Goal: Check status: Check status

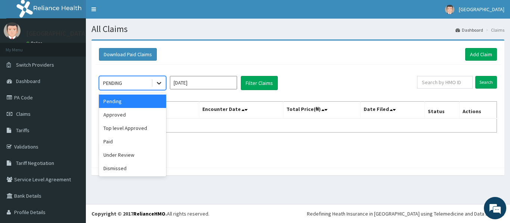
click at [161, 81] on icon at bounding box center [158, 82] width 7 height 7
click at [143, 114] on div "Approved" at bounding box center [132, 114] width 67 height 13
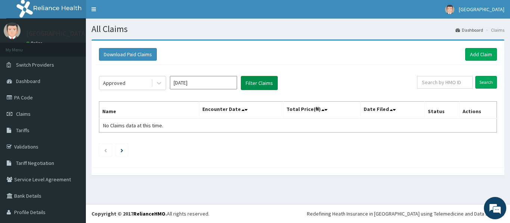
click at [270, 81] on button "Filter Claims" at bounding box center [259, 83] width 37 height 14
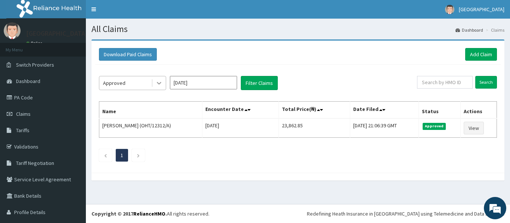
click at [162, 80] on icon at bounding box center [158, 82] width 7 height 7
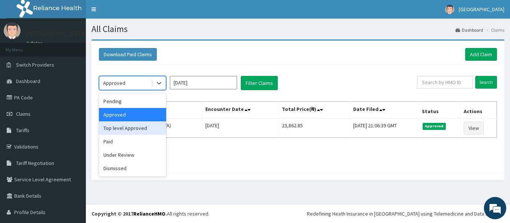
click at [151, 130] on div "Top level Approved" at bounding box center [132, 128] width 67 height 13
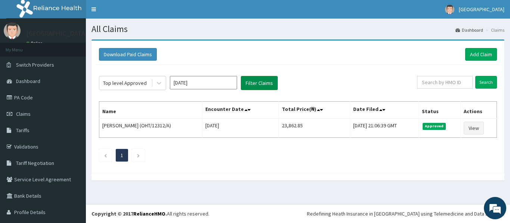
click at [255, 81] on button "Filter Claims" at bounding box center [259, 83] width 37 height 14
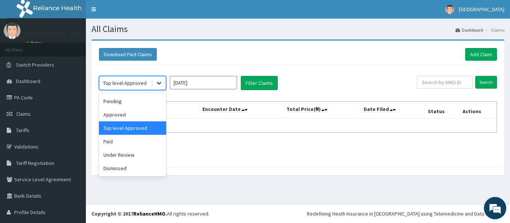
click at [156, 83] on icon at bounding box center [158, 82] width 7 height 7
click at [142, 141] on div "Paid" at bounding box center [132, 141] width 67 height 13
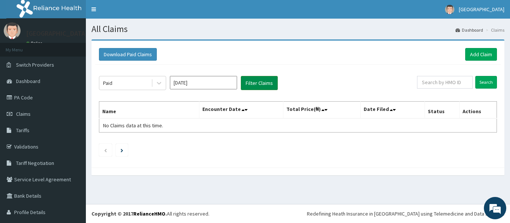
click at [252, 80] on button "Filter Claims" at bounding box center [259, 83] width 37 height 14
click at [158, 80] on icon at bounding box center [158, 82] width 7 height 7
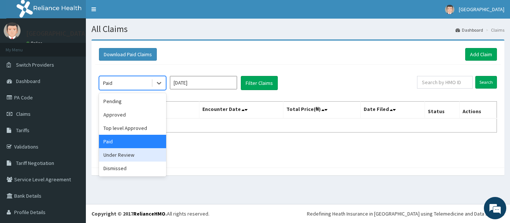
click at [124, 154] on div "Under Review" at bounding box center [132, 154] width 67 height 13
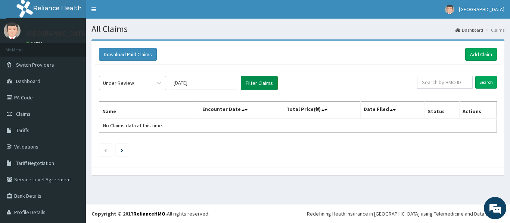
click at [256, 81] on button "Filter Claims" at bounding box center [259, 83] width 37 height 14
click at [158, 87] on div at bounding box center [158, 82] width 13 height 13
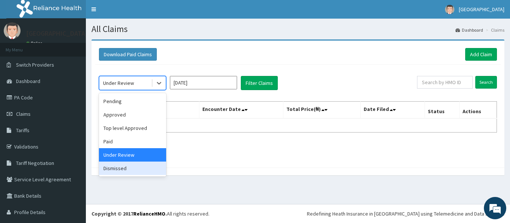
click at [128, 170] on div "Dismissed" at bounding box center [132, 168] width 67 height 13
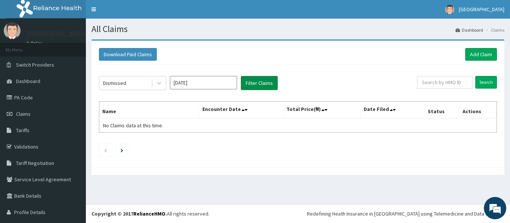
click at [258, 84] on button "Filter Claims" at bounding box center [259, 83] width 37 height 14
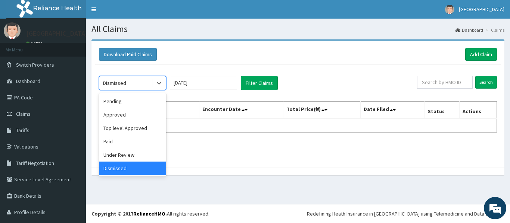
click at [151, 85] on div at bounding box center [158, 82] width 15 height 13
click at [136, 101] on div "Pending" at bounding box center [132, 101] width 67 height 13
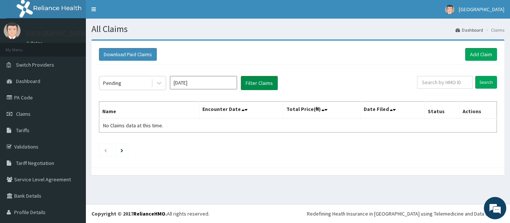
click at [267, 79] on button "Filter Claims" at bounding box center [259, 83] width 37 height 14
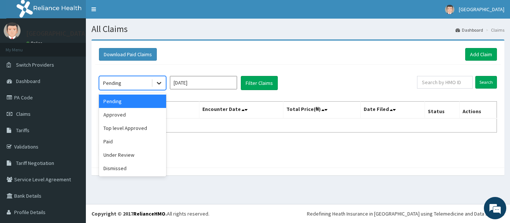
click at [161, 84] on icon at bounding box center [158, 82] width 7 height 7
click at [145, 114] on div "Approved" at bounding box center [132, 114] width 67 height 13
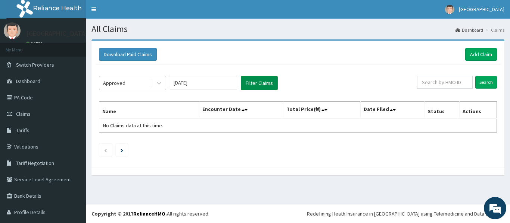
click at [260, 84] on button "Filter Claims" at bounding box center [259, 83] width 37 height 14
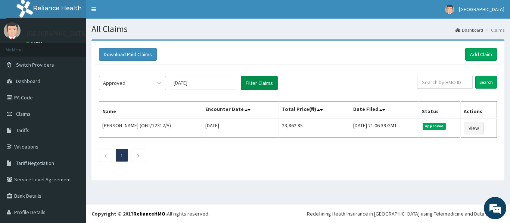
click at [260, 84] on button "Filter Claims" at bounding box center [259, 83] width 37 height 14
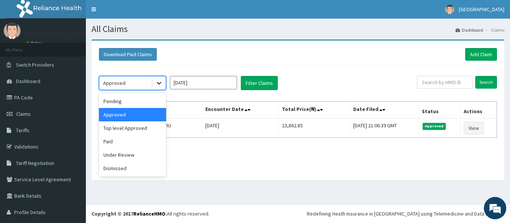
click at [160, 85] on icon at bounding box center [158, 82] width 7 height 7
click at [137, 125] on div "Top level Approved" at bounding box center [132, 128] width 67 height 13
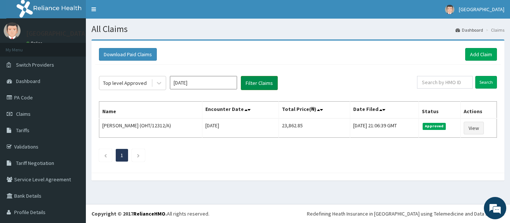
click at [264, 83] on button "Filter Claims" at bounding box center [259, 83] width 37 height 14
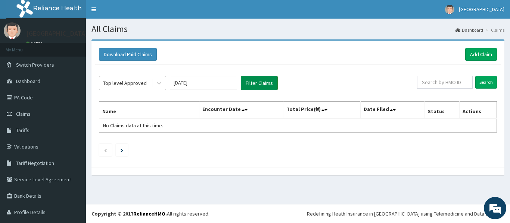
click at [264, 83] on button "Filter Claims" at bounding box center [259, 83] width 37 height 14
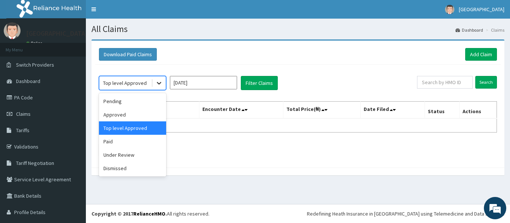
click at [160, 79] on icon at bounding box center [158, 82] width 7 height 7
click at [140, 112] on div "Approved" at bounding box center [132, 114] width 67 height 13
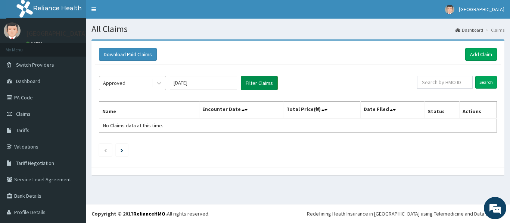
click at [264, 84] on button "Filter Claims" at bounding box center [259, 83] width 37 height 14
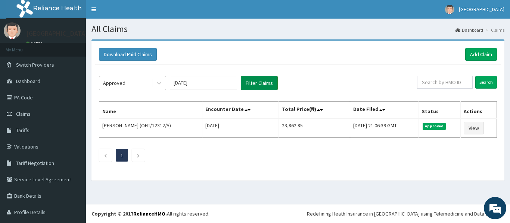
click at [264, 84] on button "Filter Claims" at bounding box center [259, 83] width 37 height 14
click at [304, 88] on div "Approved Oct 2025 Filter Claims" at bounding box center [258, 83] width 318 height 14
click at [188, 169] on div "Approved Oct 2025 Filter Claims Search Name Encounter Date Total Price(₦) Date …" at bounding box center [297, 117] width 405 height 104
